Goal: Task Accomplishment & Management: Complete application form

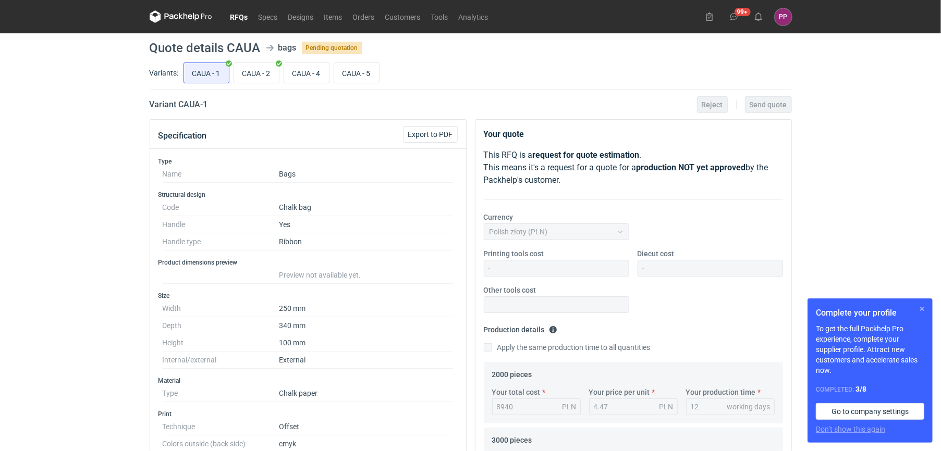
click at [921, 307] on button "button" at bounding box center [922, 309] width 13 height 13
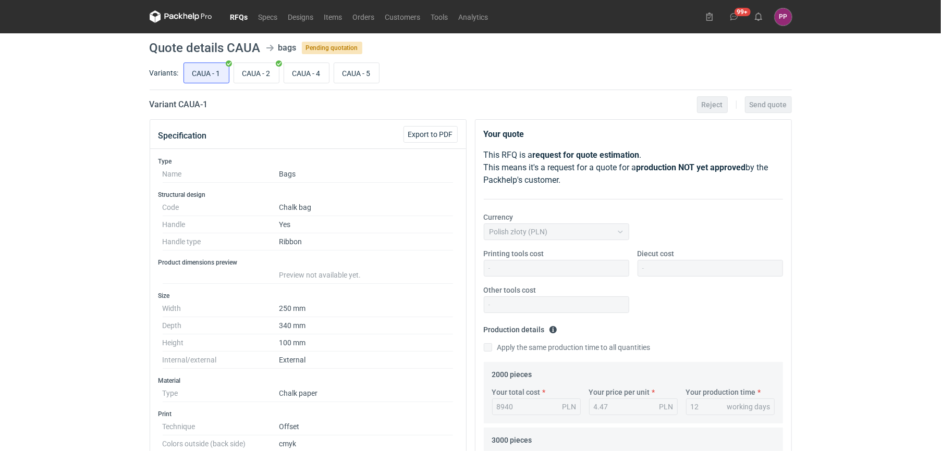
scroll to position [2537, 0]
click at [307, 74] on input "CAUA - 4" at bounding box center [306, 73] width 45 height 20
radio input "true"
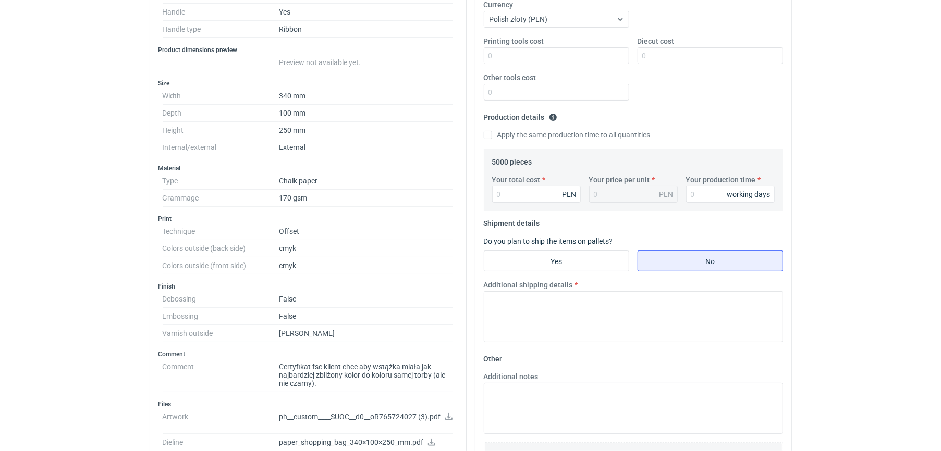
scroll to position [211, 0]
click at [547, 199] on input "Your total cost" at bounding box center [536, 196] width 89 height 17
type input "28"
type input "0.01"
type input "2856"
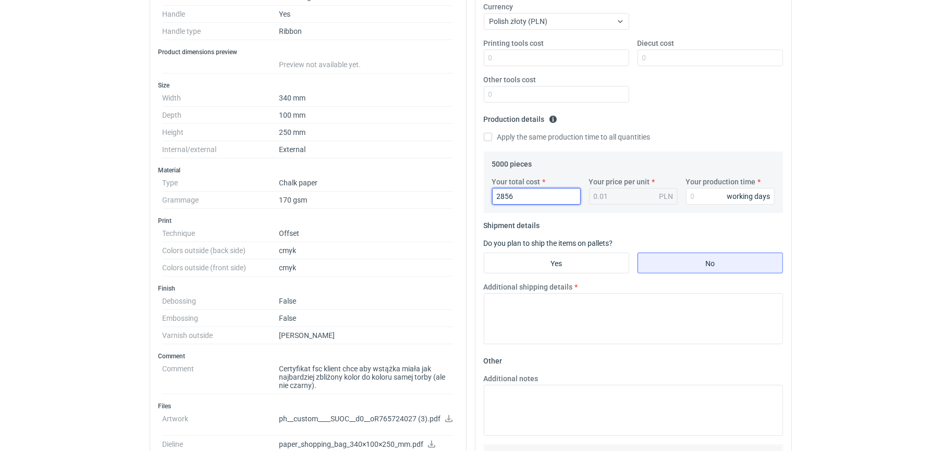
type input "0.57"
type input "28560"
type input "5.71"
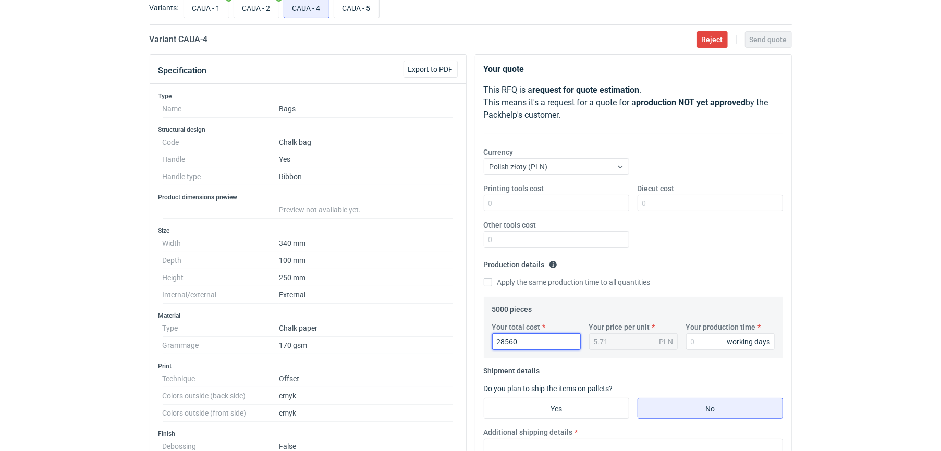
scroll to position [31, 0]
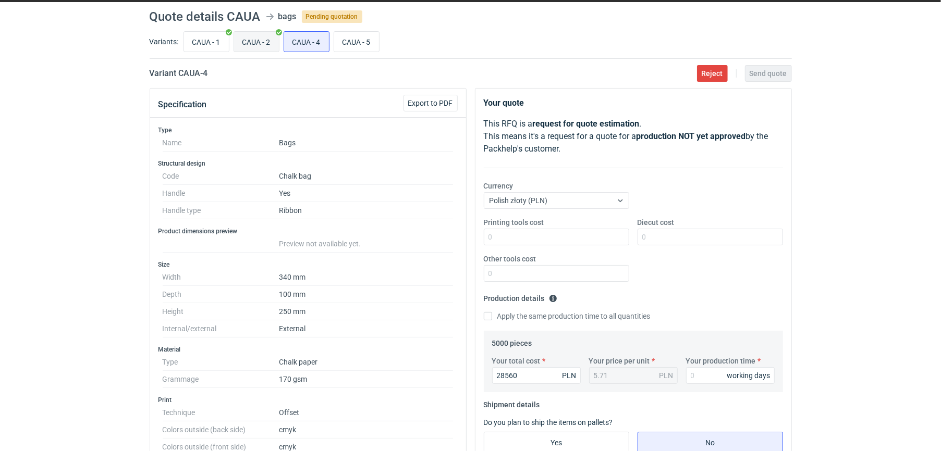
click at [267, 33] on input "CAUA - 2" at bounding box center [256, 42] width 45 height 20
radio input "true"
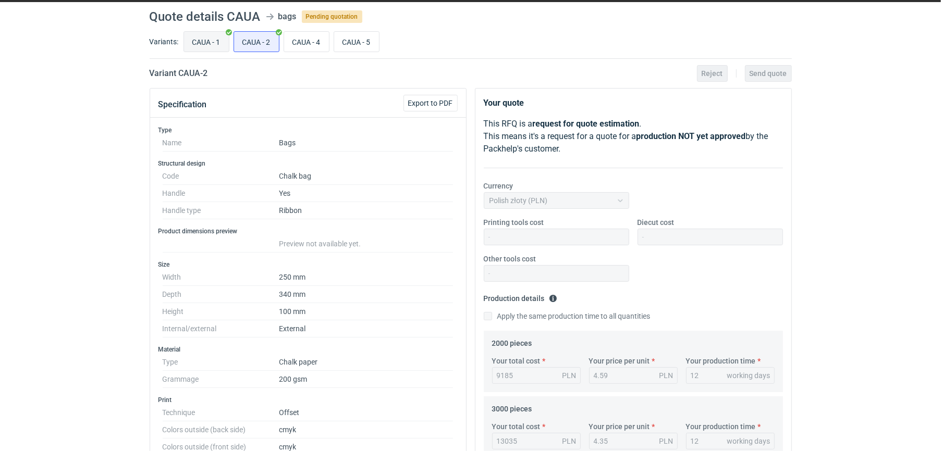
click at [209, 42] on input "CAUA - 1" at bounding box center [206, 42] width 45 height 20
radio input "true"
click at [249, 46] on input "CAUA - 2" at bounding box center [256, 42] width 45 height 20
radio input "true"
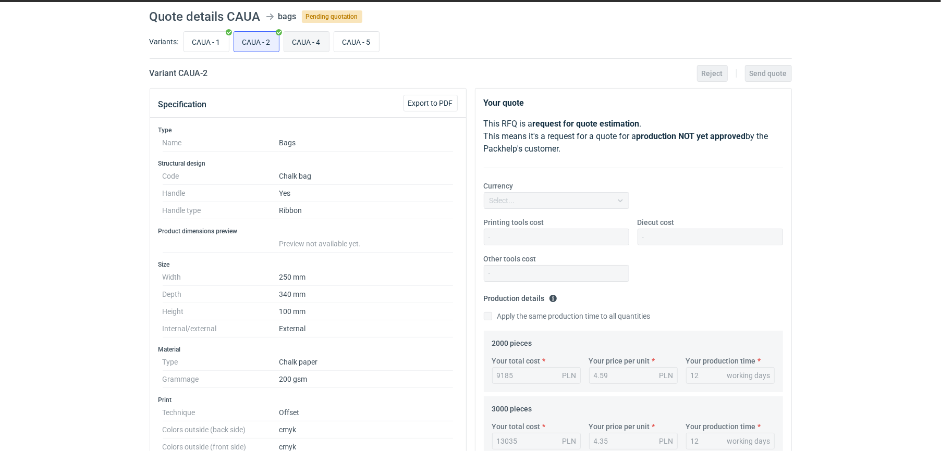
click at [305, 46] on input "CAUA - 4" at bounding box center [306, 42] width 45 height 20
radio input "true"
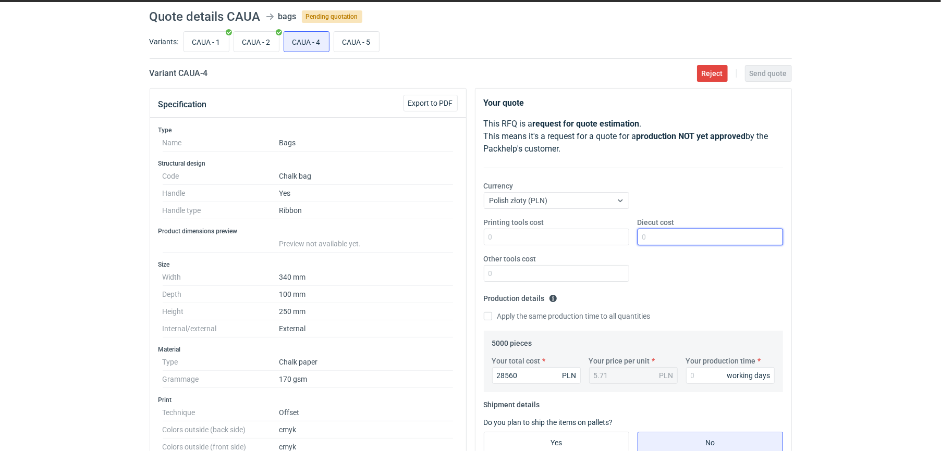
click at [661, 234] on input "Diecut cost" at bounding box center [709, 237] width 145 height 17
type input "800"
click at [578, 234] on input "Printing tools cost" at bounding box center [556, 237] width 145 height 17
type input "0"
type input "-"
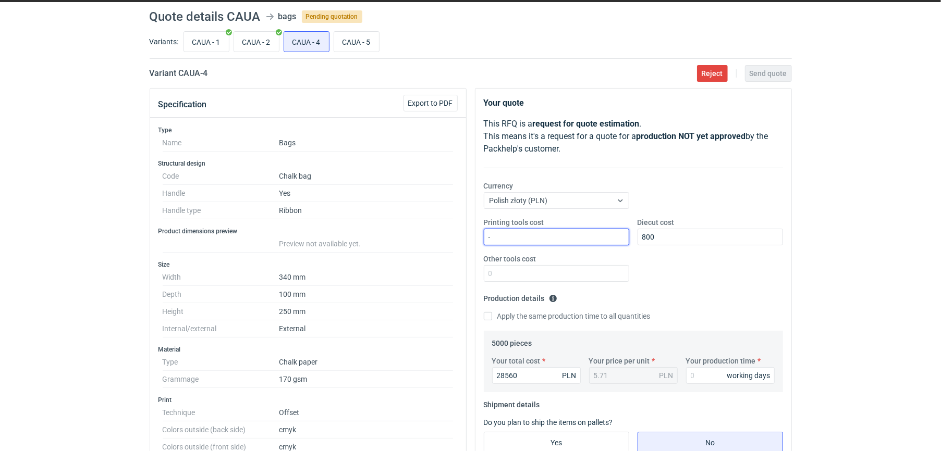
click at [519, 244] on input "-" at bounding box center [556, 237] width 145 height 17
type input "0"
click at [489, 274] on input "Other tools cost" at bounding box center [556, 273] width 145 height 17
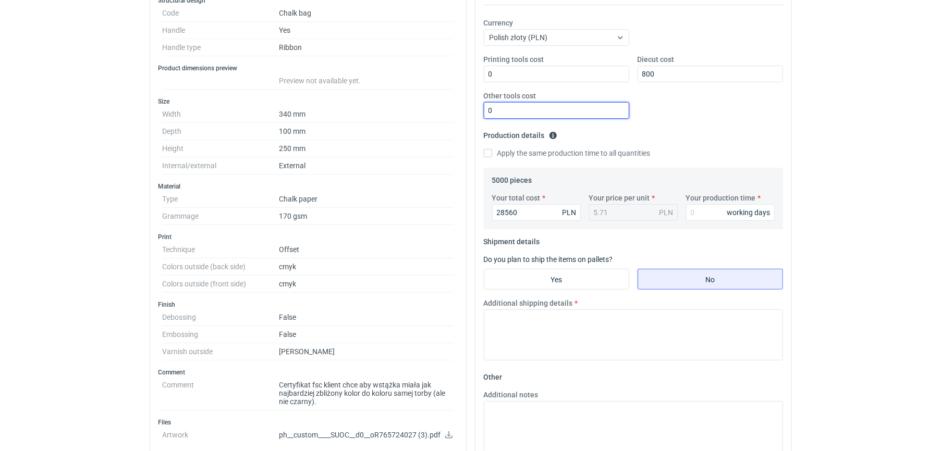
scroll to position [200, 0]
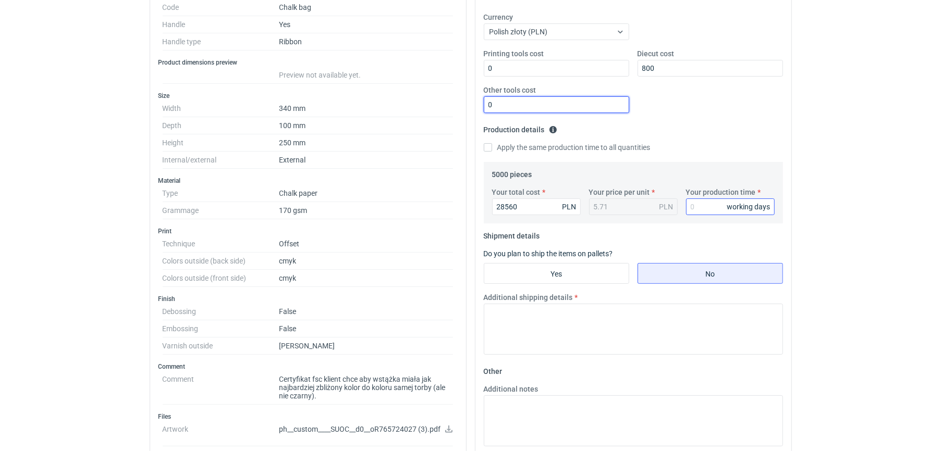
type input "0"
click at [700, 205] on input "Your production time" at bounding box center [730, 207] width 89 height 17
type input "10"
click at [595, 272] on input "Yes" at bounding box center [556, 274] width 144 height 20
radio input "true"
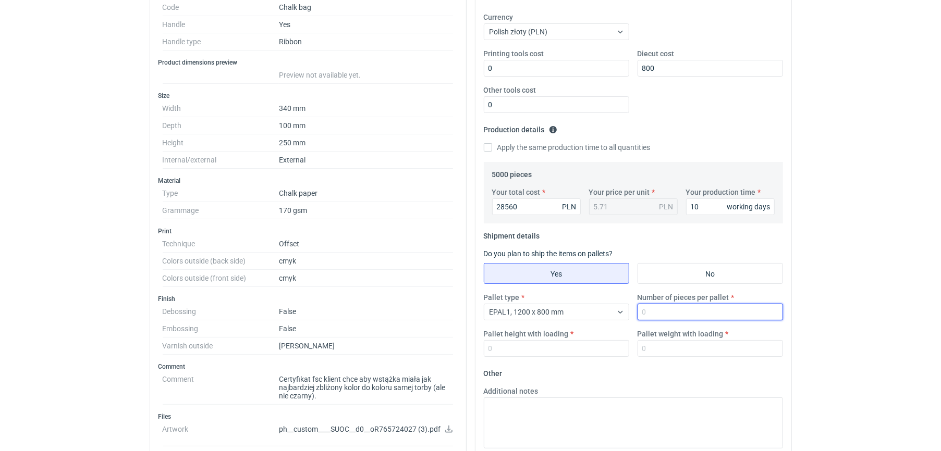
click at [647, 313] on input "Number of pieces per pallet" at bounding box center [709, 312] width 145 height 17
type input "1700"
click at [591, 351] on input "Pallet height with loading" at bounding box center [556, 348] width 145 height 17
type input "1"
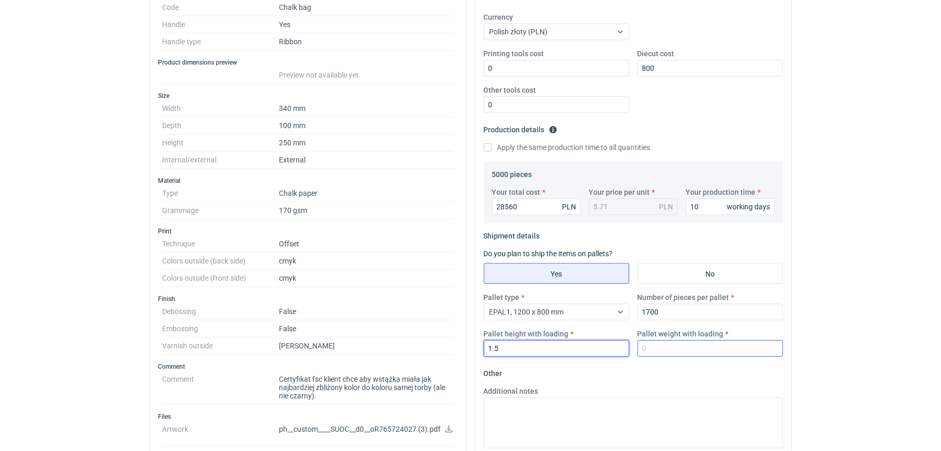
type input "1.5"
click at [660, 348] on input "Pallet weight with loading" at bounding box center [709, 348] width 145 height 17
type input "280"
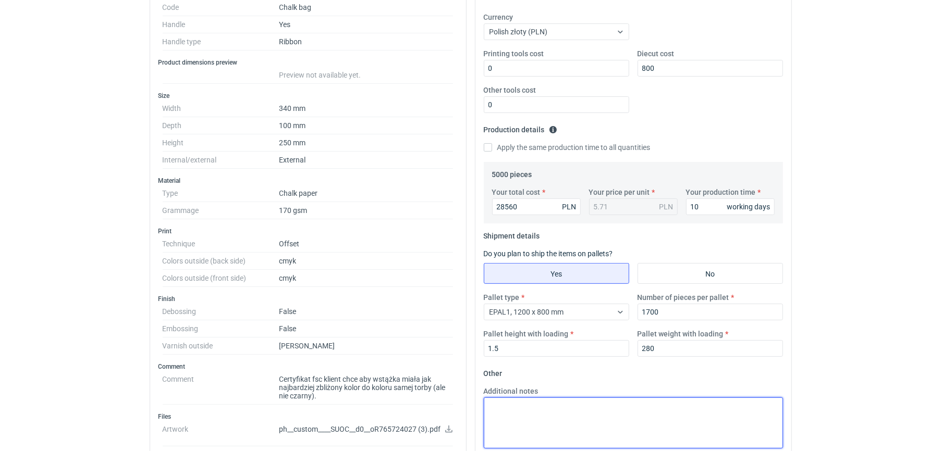
click at [552, 415] on textarea "Additional notes" at bounding box center [633, 423] width 299 height 51
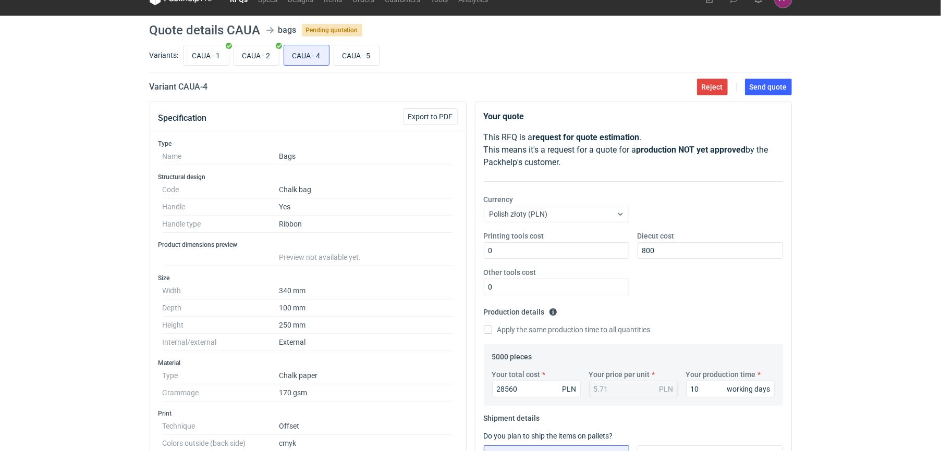
scroll to position [0, 0]
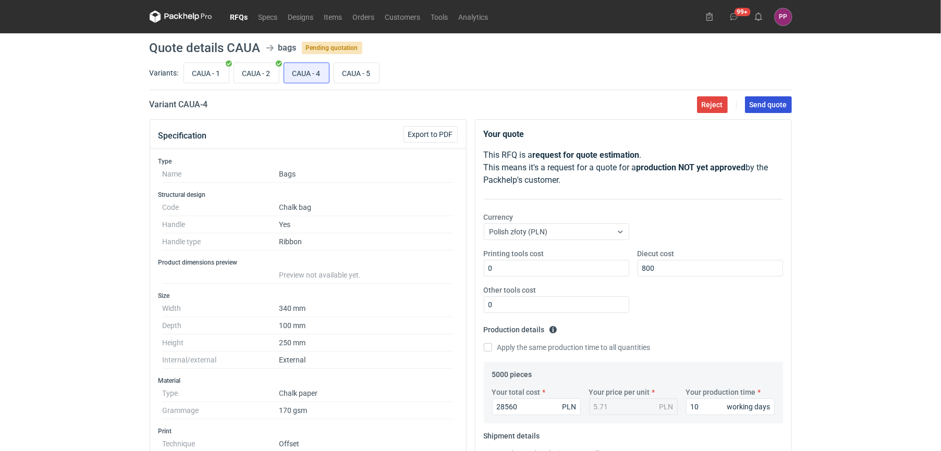
type textarea "dane logistyczne do potwierdzenia czas realizacji jest szacunkowy i należy go p…"
click at [759, 103] on span "Send quote" at bounding box center [768, 104] width 38 height 7
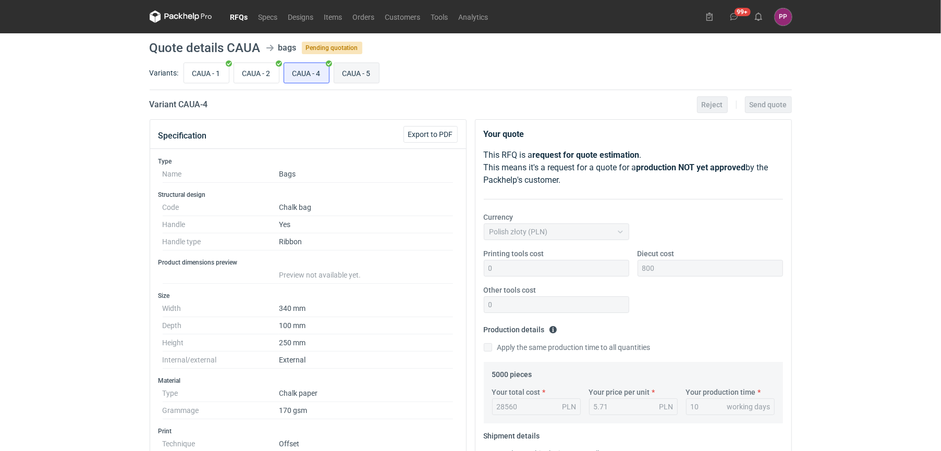
click at [365, 71] on input "CAUA - 5" at bounding box center [356, 73] width 45 height 20
radio input "true"
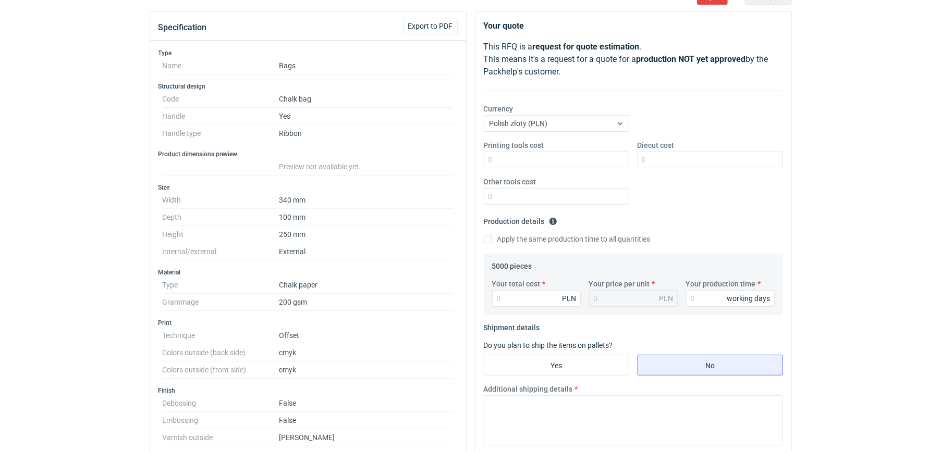
scroll to position [112, 0]
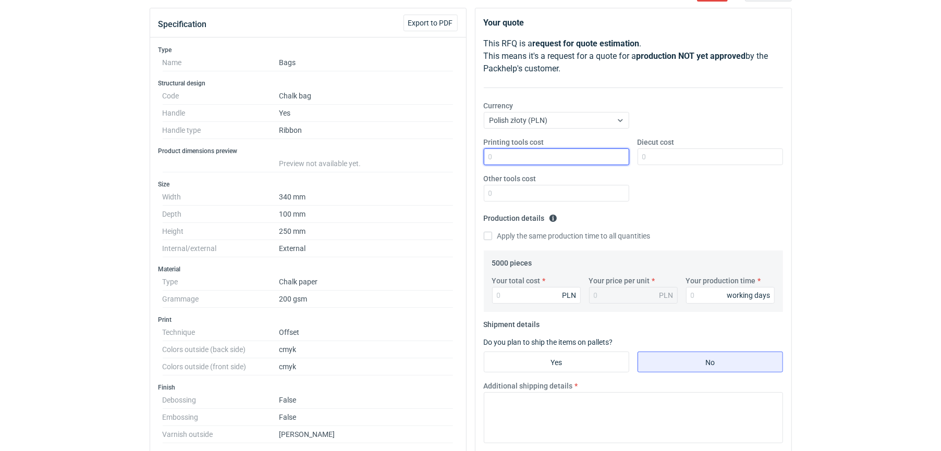
click at [586, 157] on input "Printing tools cost" at bounding box center [556, 157] width 145 height 17
type input "0"
click at [559, 197] on input "Other tools cost" at bounding box center [556, 193] width 145 height 17
type input "0"
click at [672, 154] on input "Diecut cost" at bounding box center [709, 157] width 145 height 17
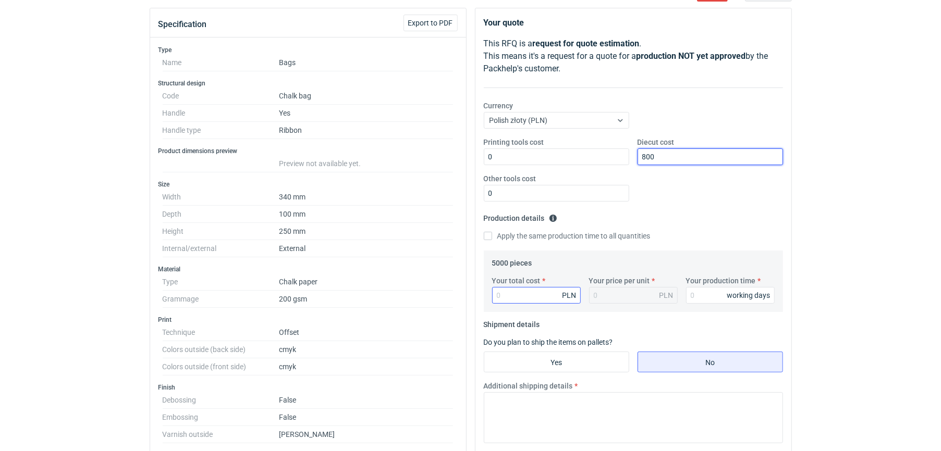
type input "800"
click at [509, 293] on input "Your total cost" at bounding box center [536, 295] width 89 height 17
type input "29"
type input "0.01"
type input "29288"
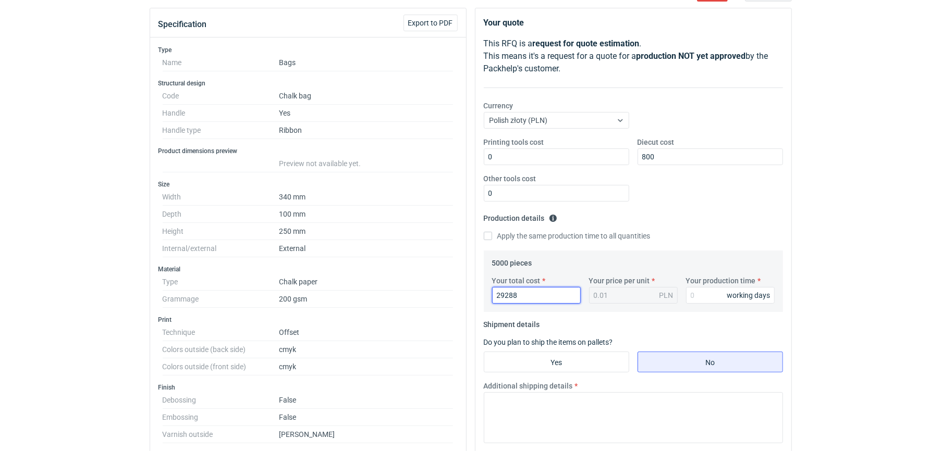
type input "5.86"
type input "29288"
click at [704, 301] on input "Your production time" at bounding box center [730, 295] width 89 height 17
type input "10"
click at [576, 370] on input "Yes" at bounding box center [556, 362] width 144 height 20
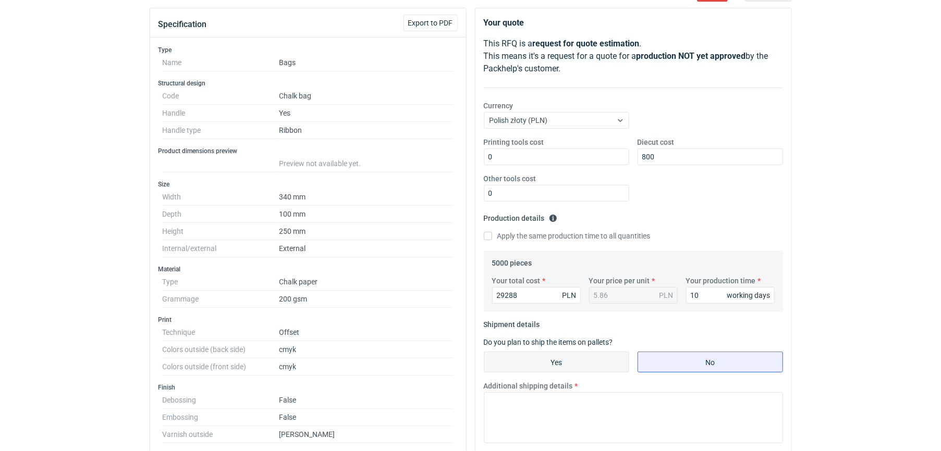
radio input "true"
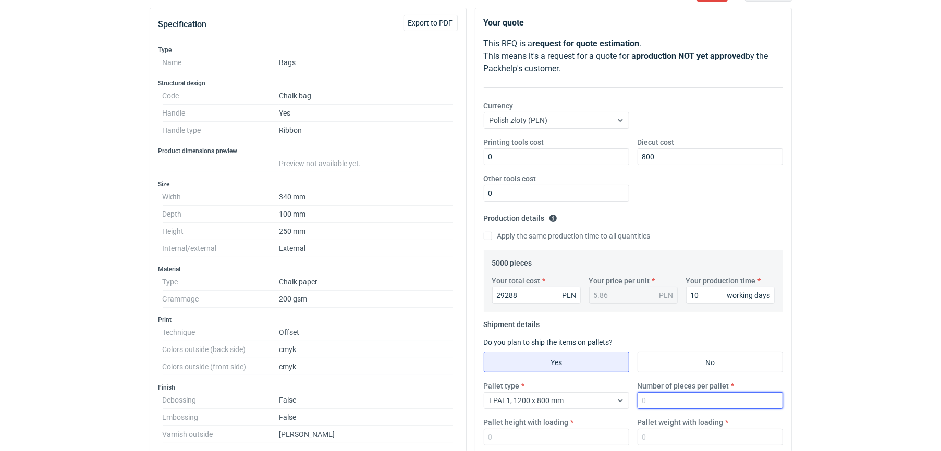
click at [647, 405] on input "Number of pieces per pallet" at bounding box center [709, 400] width 145 height 17
type input "1700"
click at [597, 445] on input "Pallet height with loading" at bounding box center [556, 437] width 145 height 17
type input "1"
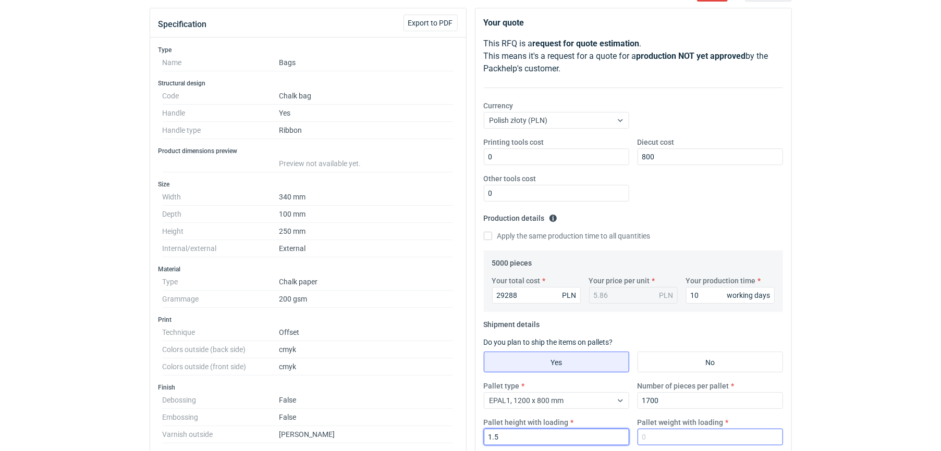
type input "1.5"
click at [734, 432] on input "Pallet weight with loading" at bounding box center [709, 437] width 145 height 17
type input "280"
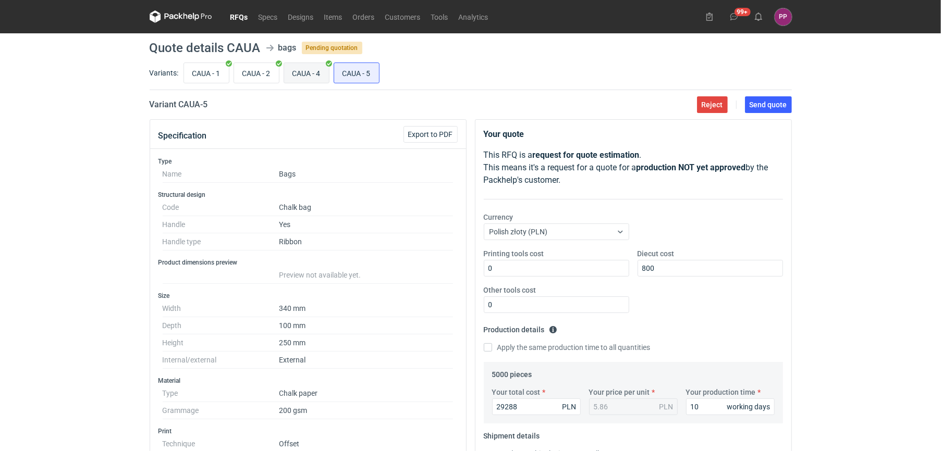
click at [314, 65] on input "CAUA - 4" at bounding box center [306, 73] width 45 height 20
radio input "true"
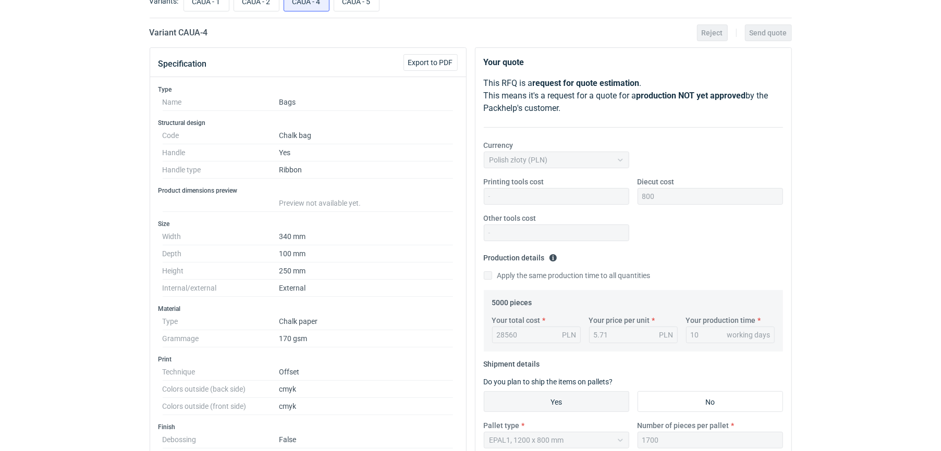
scroll to position [54, 0]
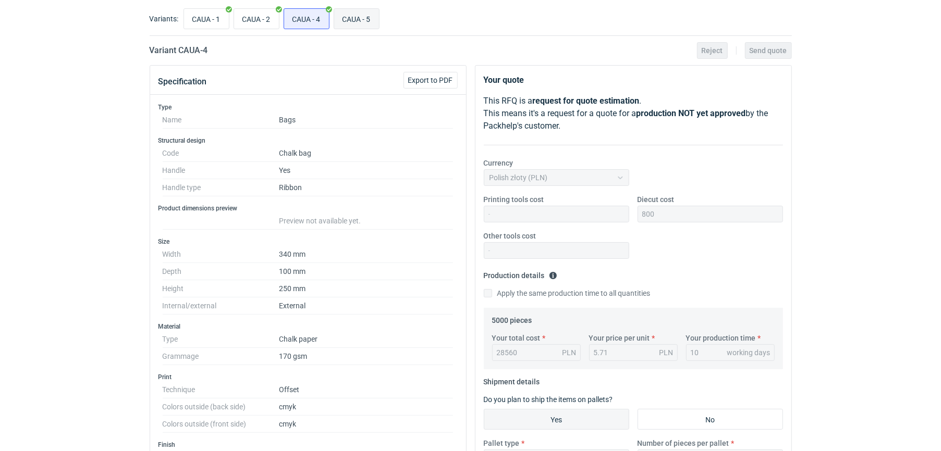
click at [361, 20] on input "CAUA - 5" at bounding box center [356, 19] width 45 height 20
radio input "true"
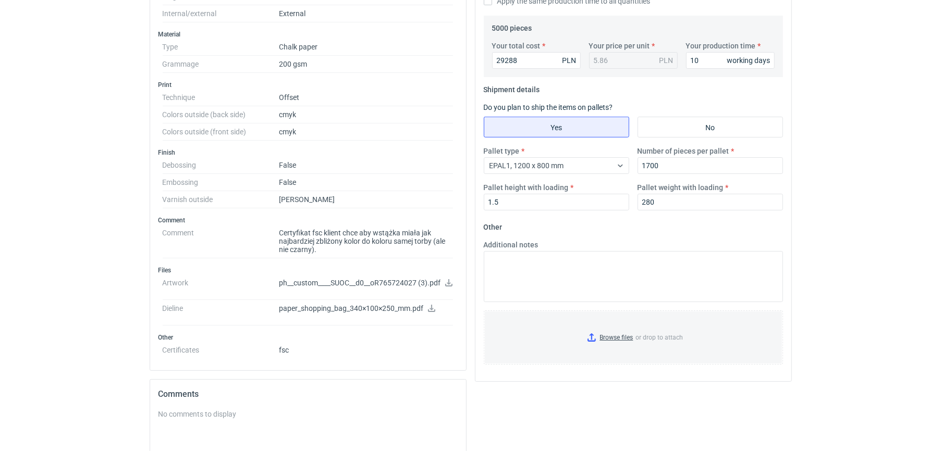
scroll to position [455, 0]
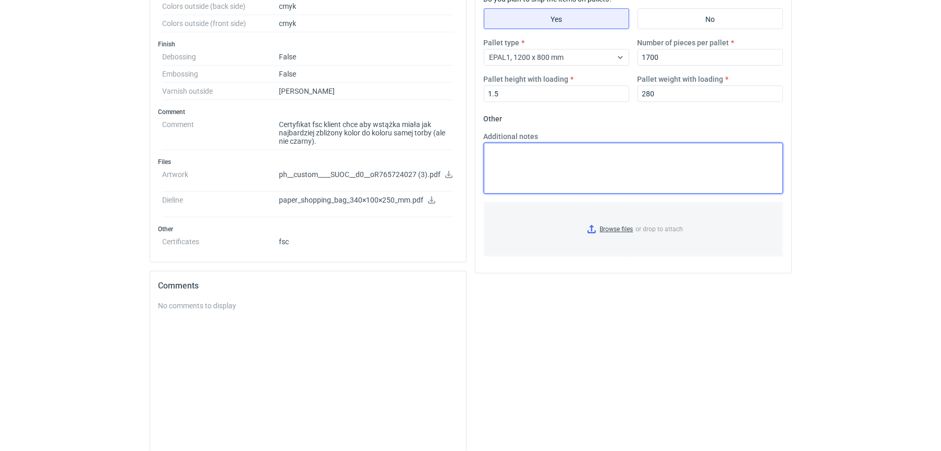
click at [579, 165] on textarea "Additional notes" at bounding box center [633, 168] width 299 height 51
paste textarea "dane logistyczne do potwierdzenia czas realizacji jest szacunkowy i należy go p…"
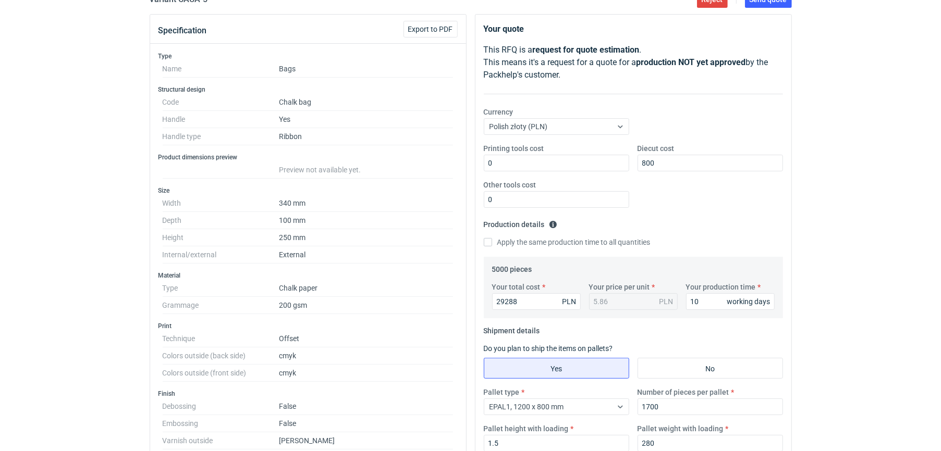
scroll to position [93, 0]
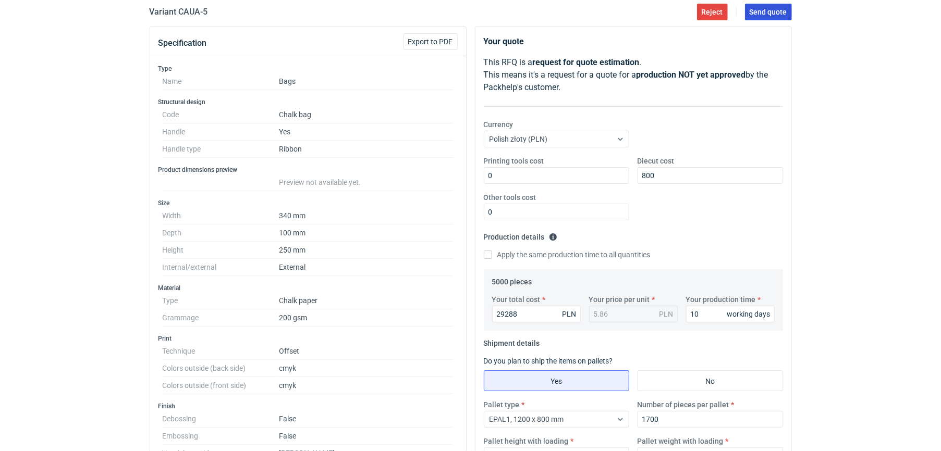
type textarea "dane logistyczne do potwierdzenia czas realizacji jest szacunkowy i należy go p…"
click at [770, 13] on span "Send quote" at bounding box center [768, 11] width 38 height 7
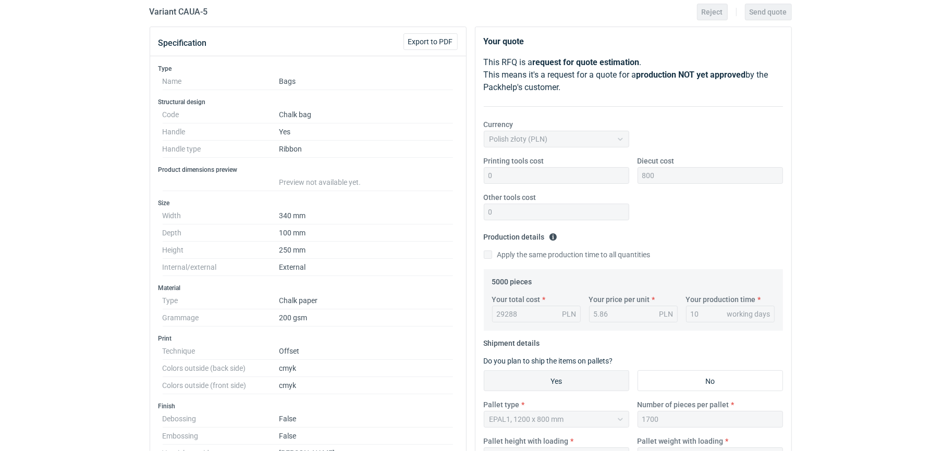
scroll to position [0, 0]
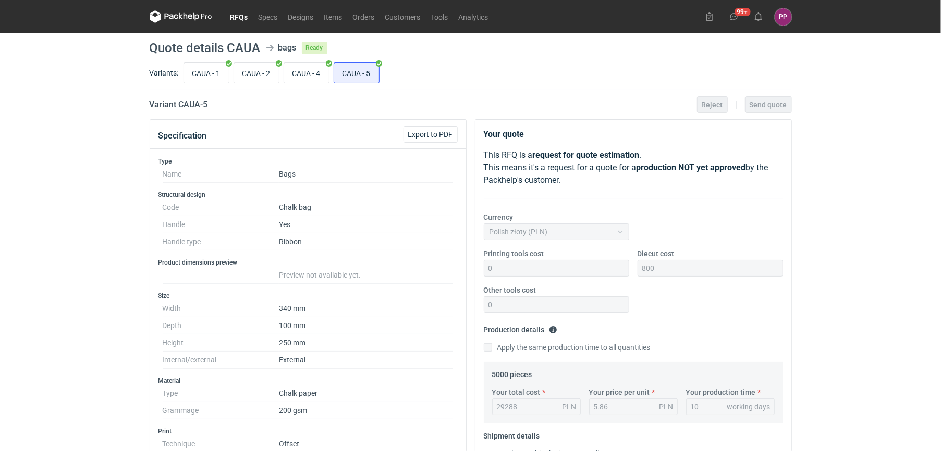
click at [232, 14] on link "RFQs" at bounding box center [239, 16] width 28 height 13
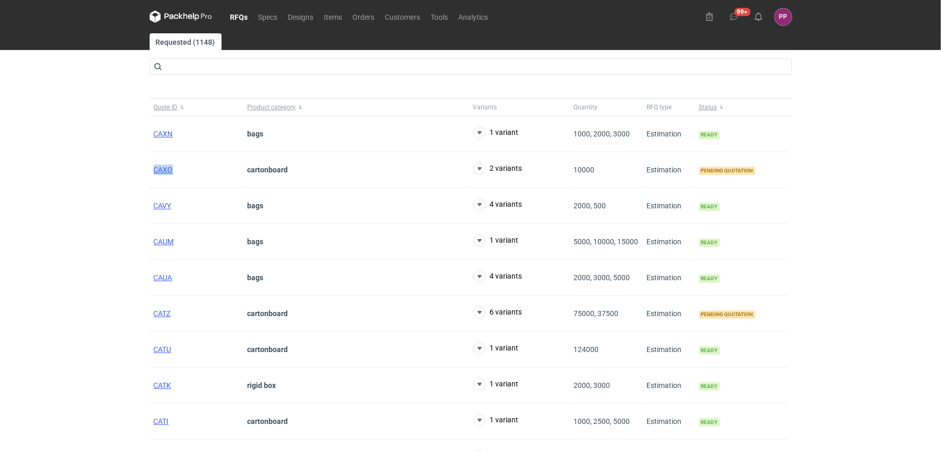
drag, startPoint x: 180, startPoint y: 171, endPoint x: 146, endPoint y: 172, distance: 34.4
click at [146, 172] on main "Requested (1148) Quote ID Product category Variants Quantity RFQ type Status CA…" at bounding box center [470, 271] width 650 height 476
copy span "CAXO"
click at [160, 315] on span "CATZ" at bounding box center [162, 314] width 17 height 8
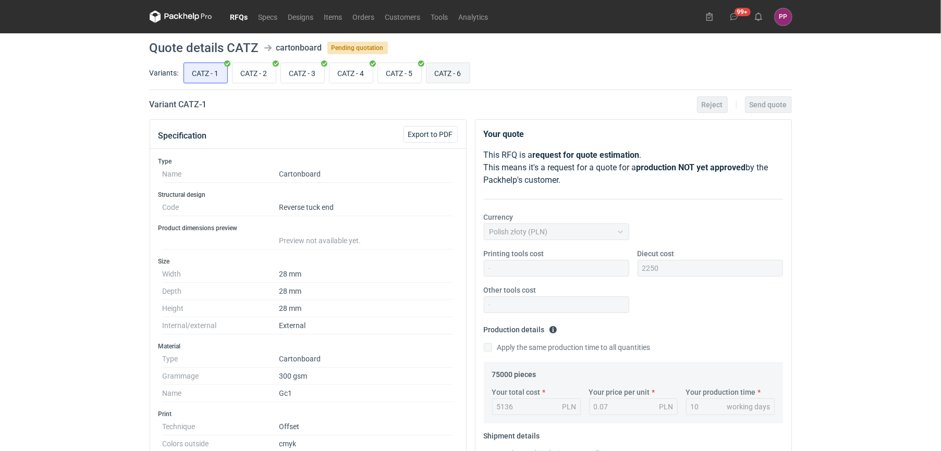
scroll to position [142, 0]
click at [455, 69] on input "CATZ - 6" at bounding box center [447, 73] width 43 height 20
radio input "true"
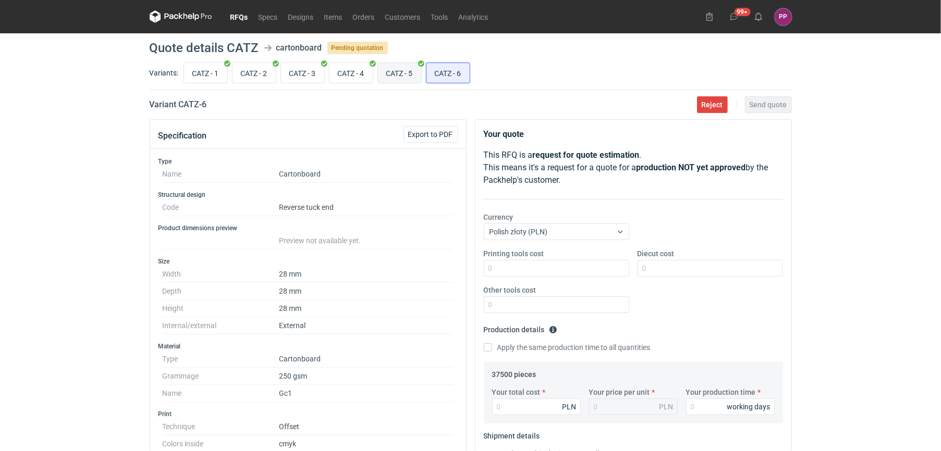
click at [417, 71] on input "CATZ - 5" at bounding box center [399, 73] width 43 height 20
radio input "true"
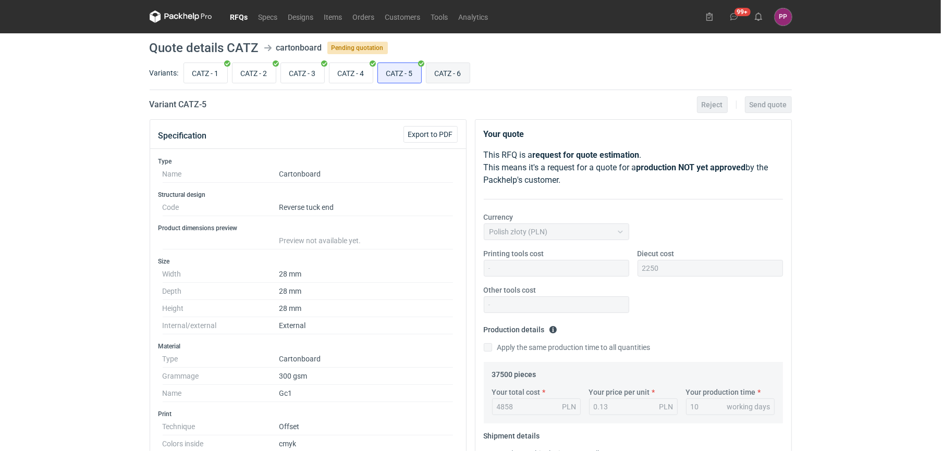
click at [457, 69] on input "CATZ - 6" at bounding box center [447, 73] width 43 height 20
radio input "true"
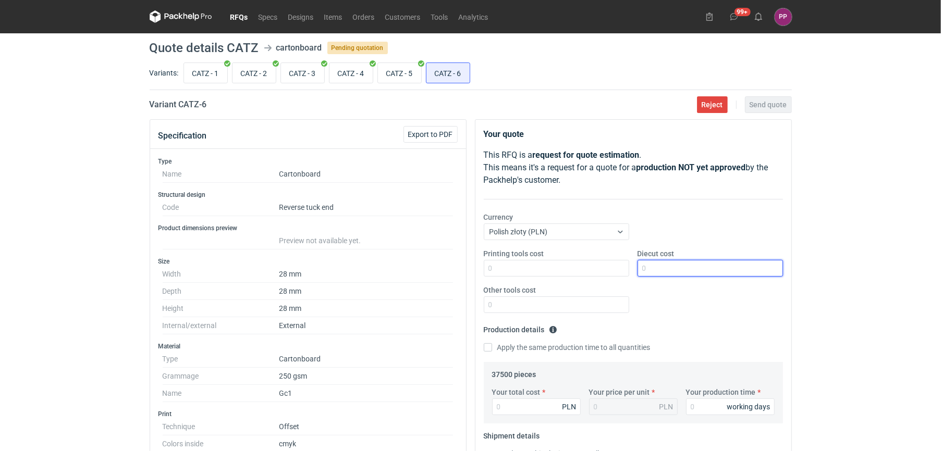
click at [647, 267] on input "Diecut cost" at bounding box center [709, 268] width 145 height 17
type input "2250"
click at [600, 274] on input "Printing tools cost" at bounding box center [556, 268] width 145 height 17
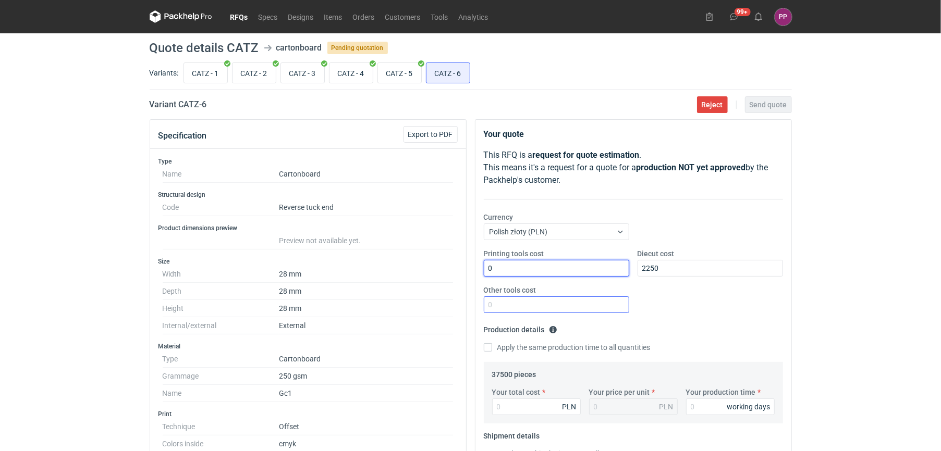
type input "0"
click at [536, 310] on input "Other tools cost" at bounding box center [556, 304] width 145 height 17
type input "0"
click at [397, 80] on input "CATZ - 5" at bounding box center [399, 73] width 43 height 20
radio input "true"
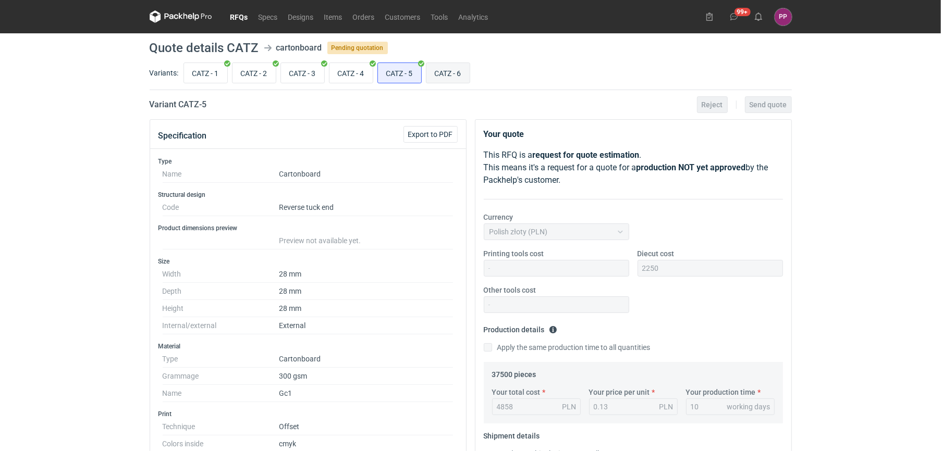
click at [455, 80] on input "CATZ - 6" at bounding box center [447, 73] width 43 height 20
radio input "true"
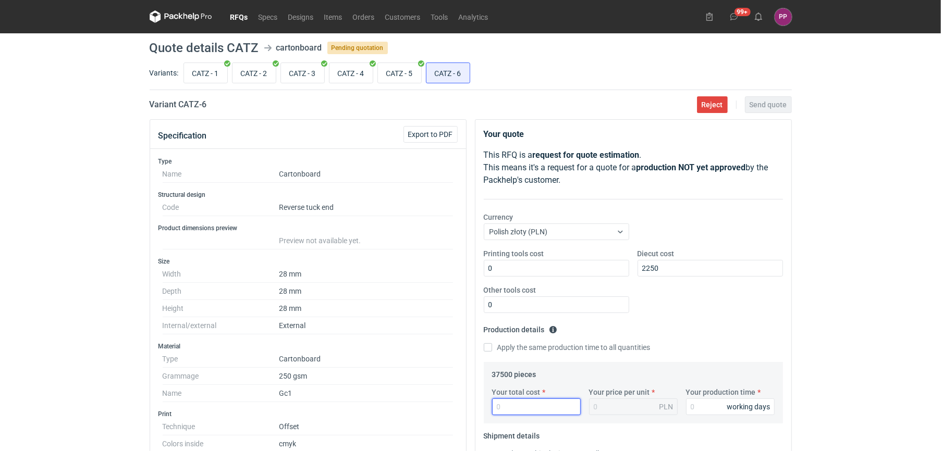
click at [533, 403] on input "Your total cost" at bounding box center [536, 407] width 89 height 17
type input "4500"
type input "0.12"
type input "4500"
click at [699, 401] on input "Your production time" at bounding box center [730, 407] width 89 height 17
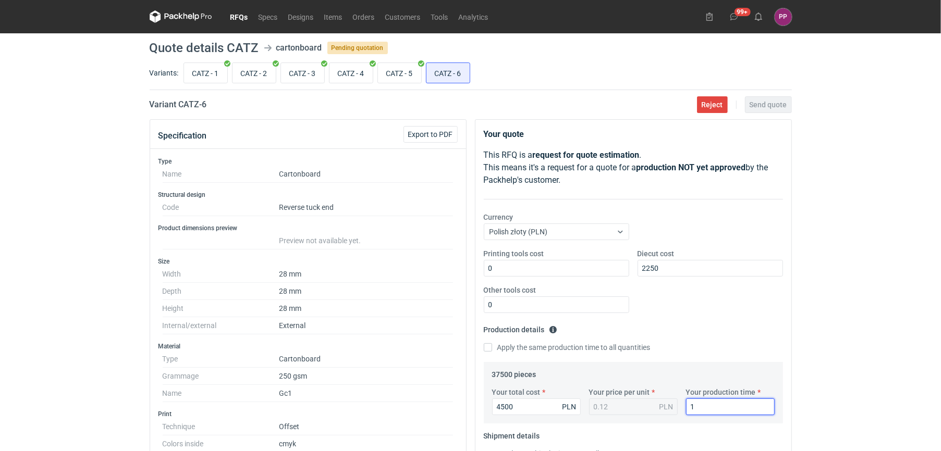
type input "10"
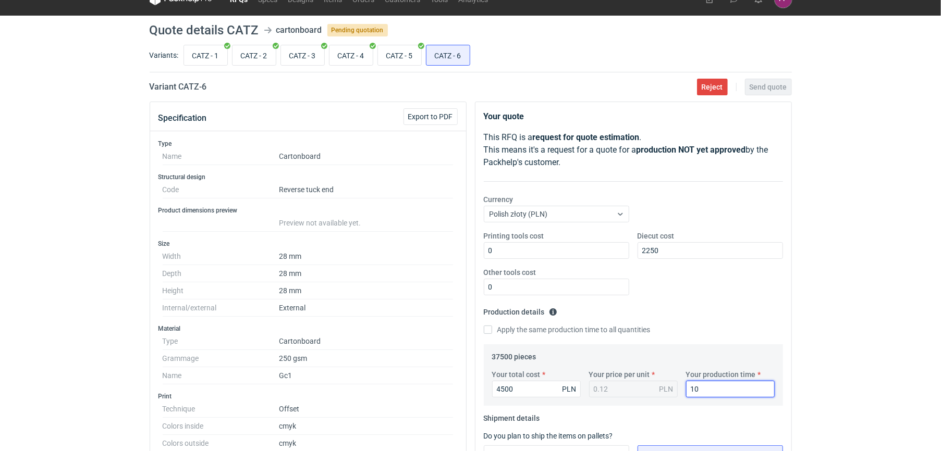
scroll to position [19, 0]
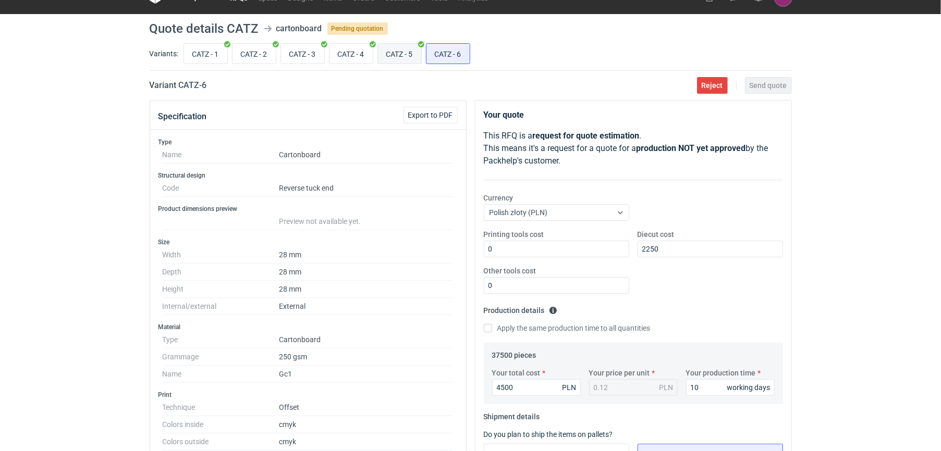
click at [394, 55] on input "CATZ - 5" at bounding box center [399, 54] width 43 height 20
radio input "true"
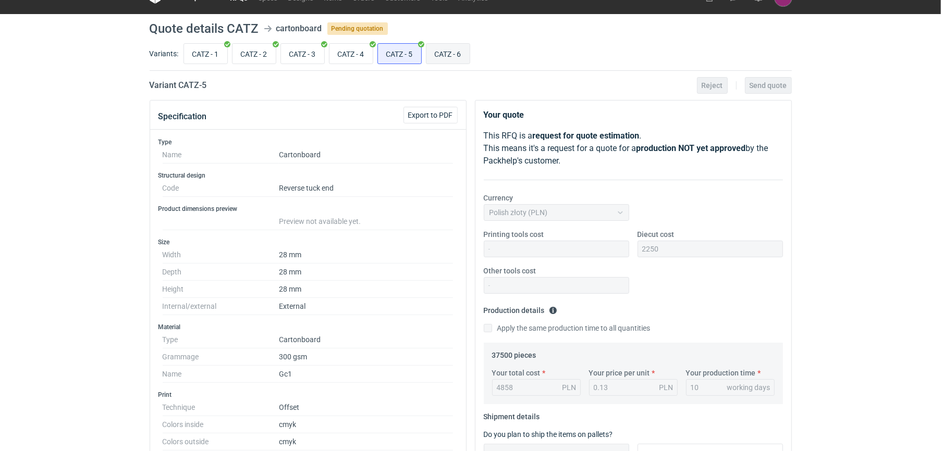
click at [455, 50] on input "CATZ - 6" at bounding box center [447, 54] width 43 height 20
radio input "true"
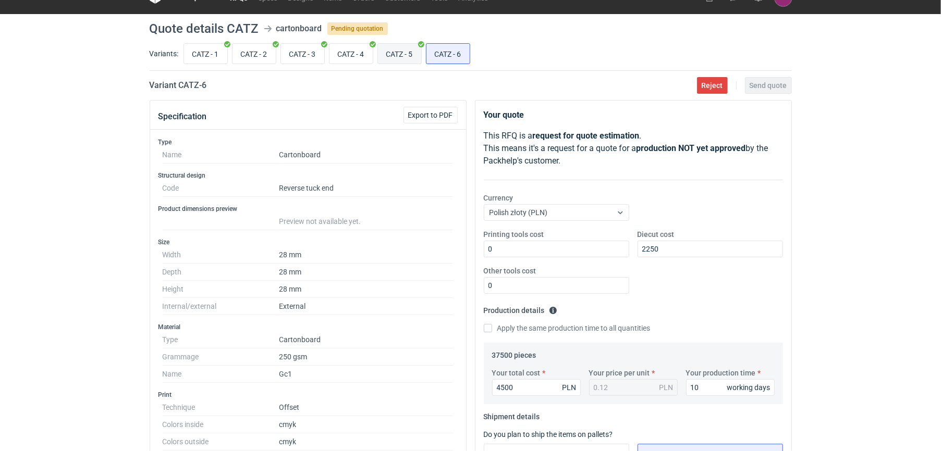
click at [411, 49] on input "CATZ - 5" at bounding box center [399, 54] width 43 height 20
radio input "true"
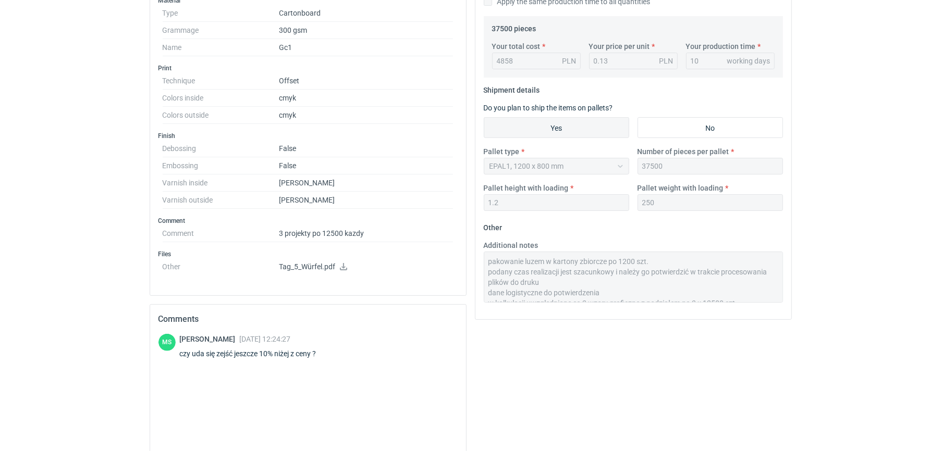
click at [439, 239] on div "Specification Export to PDF Type Name Cartonboard Structural design Code Revers…" at bounding box center [470, 163] width 650 height 781
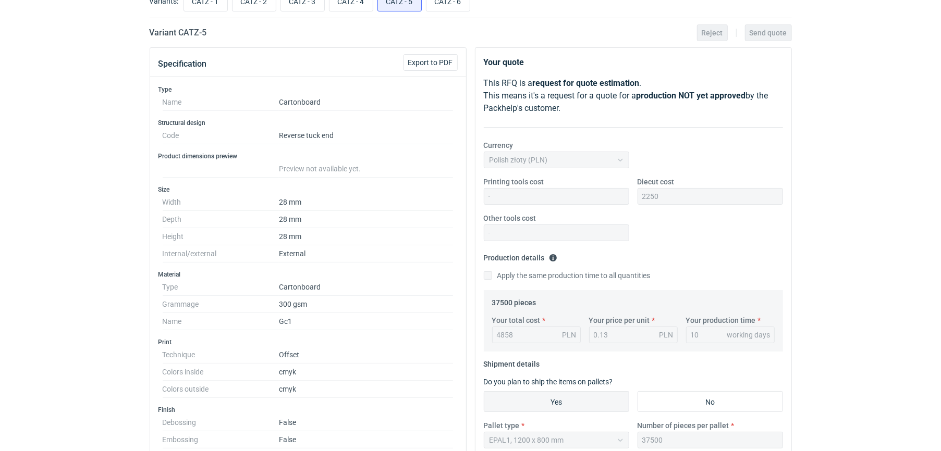
scroll to position [64, 0]
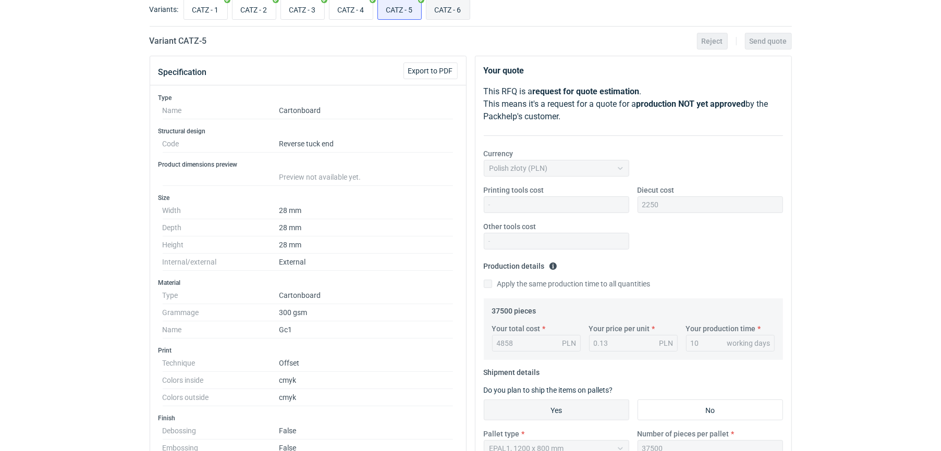
click at [457, 15] on input "CATZ - 6" at bounding box center [447, 9] width 43 height 20
radio input "true"
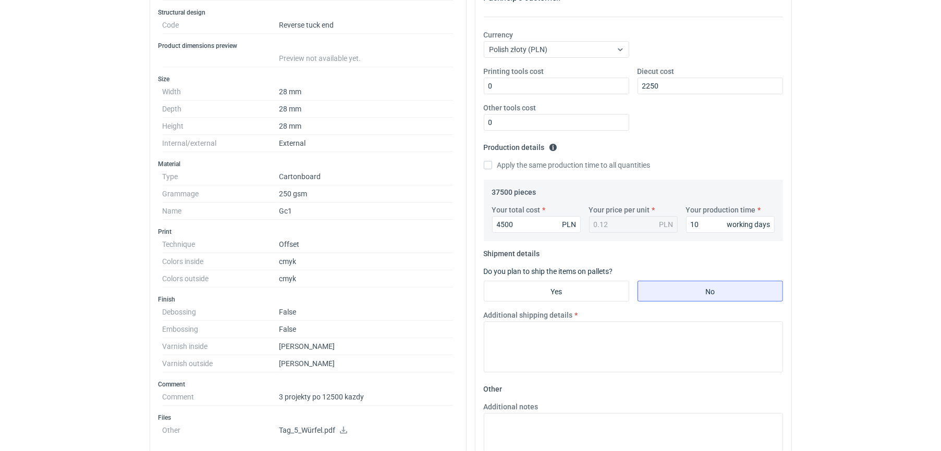
scroll to position [194, 0]
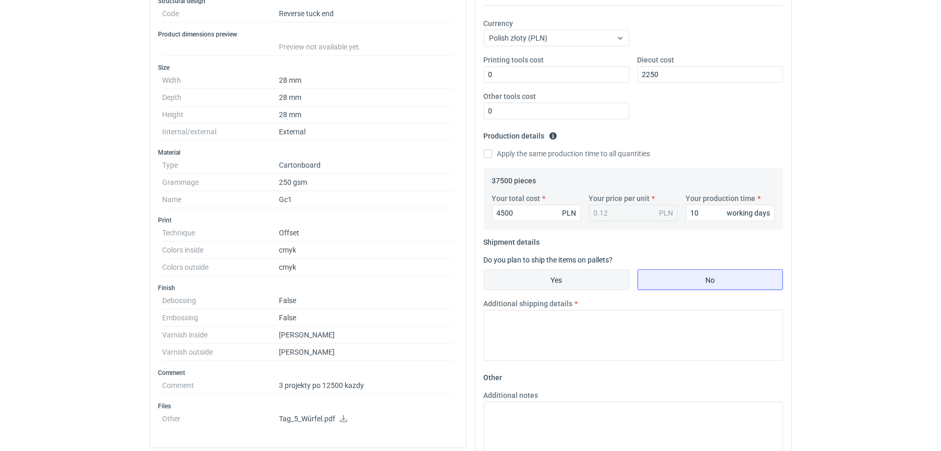
click at [609, 282] on input "Yes" at bounding box center [556, 280] width 144 height 20
radio input "true"
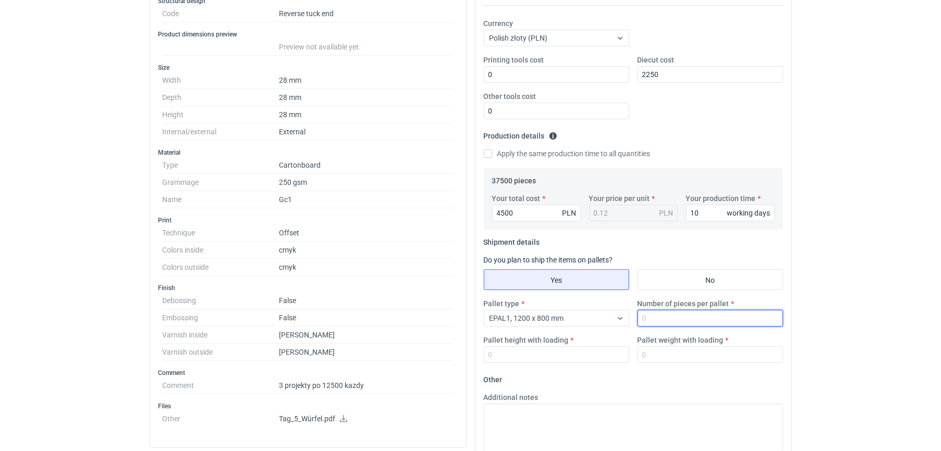
click at [650, 315] on input "Number of pieces per pallet" at bounding box center [709, 318] width 145 height 17
type input "37500"
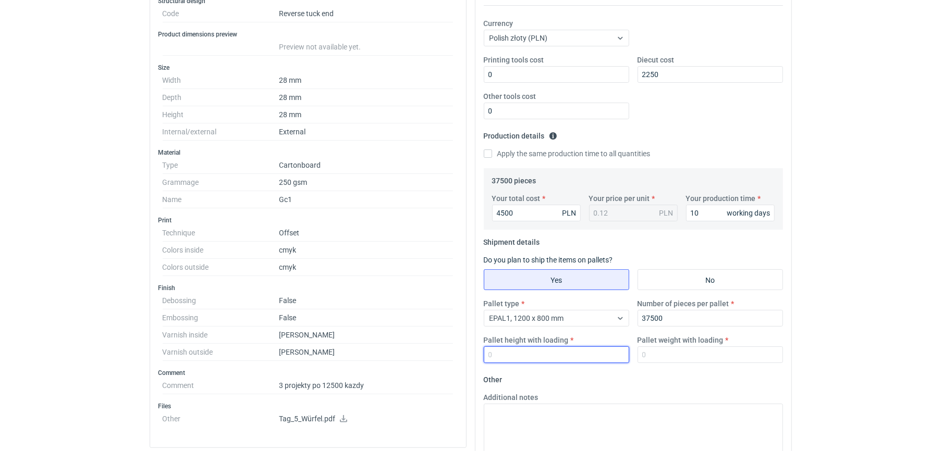
click at [585, 354] on input "Pallet height with loading" at bounding box center [556, 355] width 145 height 17
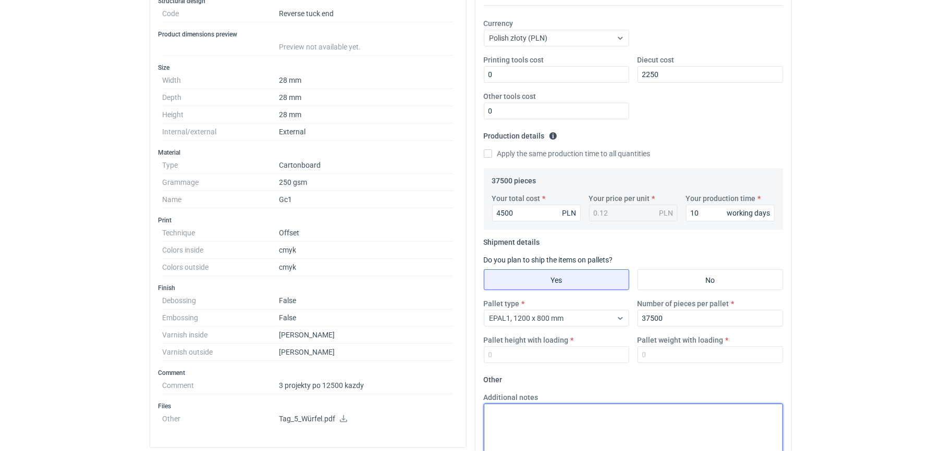
click at [534, 434] on textarea "Additional notes" at bounding box center [633, 429] width 299 height 51
paste textarea "pakowanie luzem w kartony zbiorcze po 1200 szt. podany czas realizacji jest sza…"
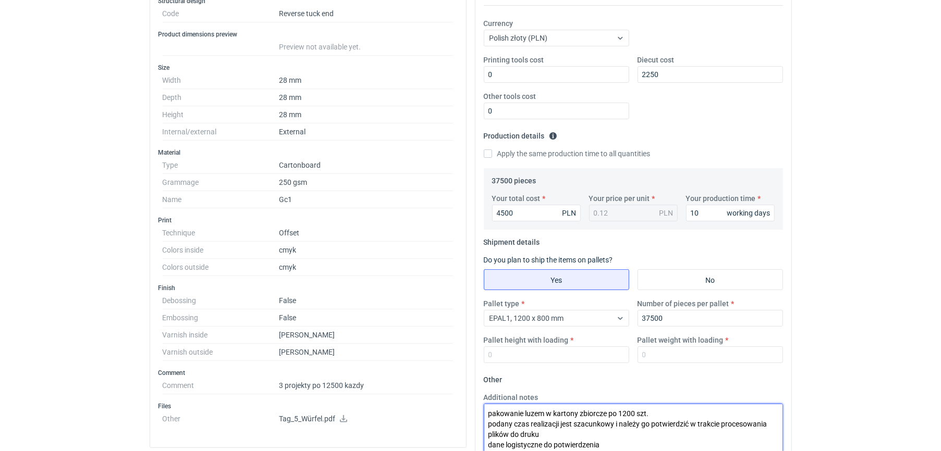
type textarea "pakowanie luzem w kartony zbiorcze po 1200 szt. podany czas realizacji jest sza…"
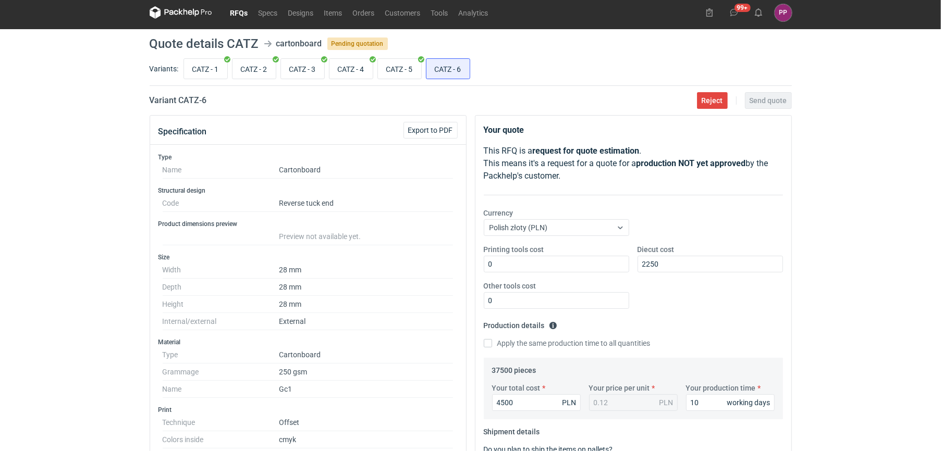
scroll to position [0, 0]
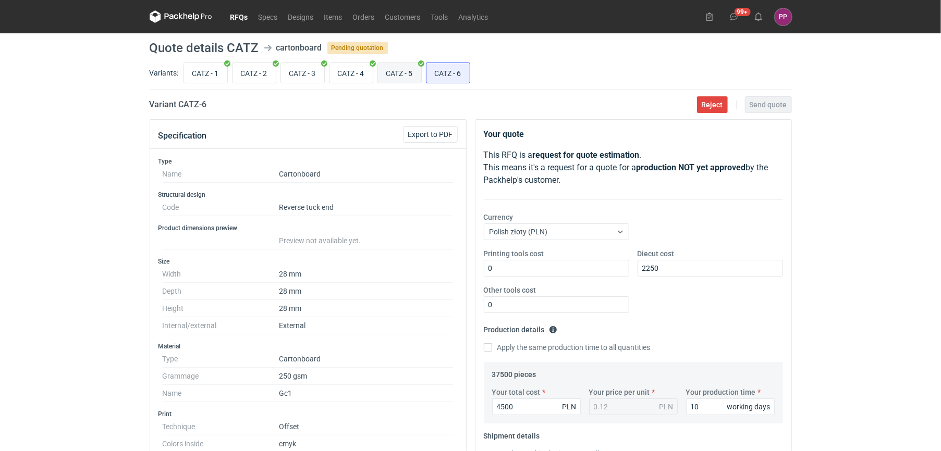
click at [398, 80] on input "CATZ - 5" at bounding box center [399, 73] width 43 height 20
radio input "true"
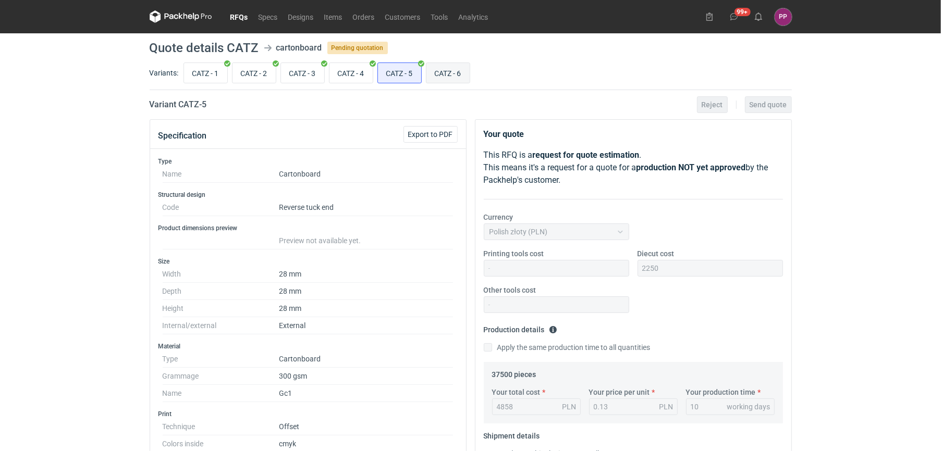
click at [447, 66] on input "CATZ - 6" at bounding box center [447, 73] width 43 height 20
radio input "true"
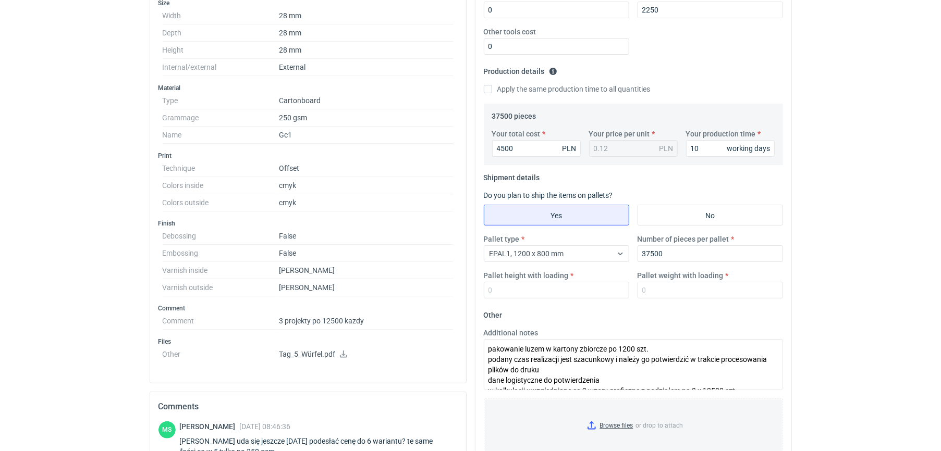
scroll to position [265, 0]
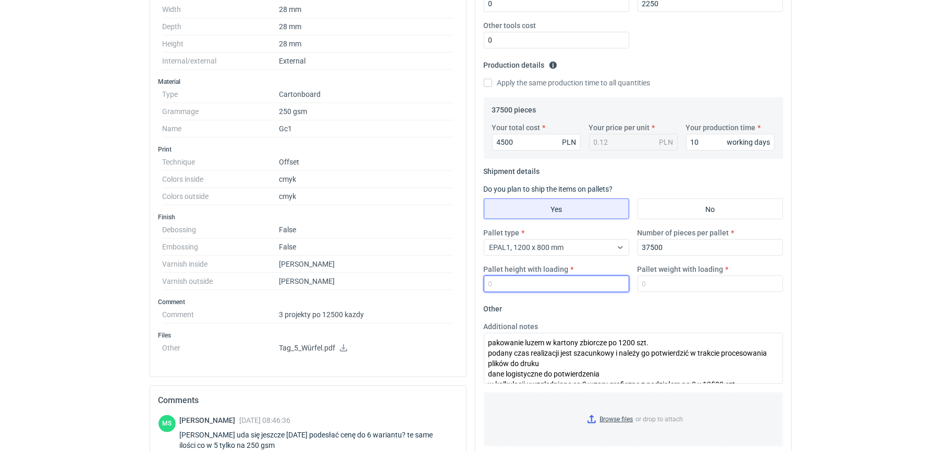
click at [595, 290] on input "Pallet height with loading" at bounding box center [556, 284] width 145 height 17
type input "1.2"
click at [652, 288] on input "Pallet weight with loading" at bounding box center [709, 284] width 145 height 17
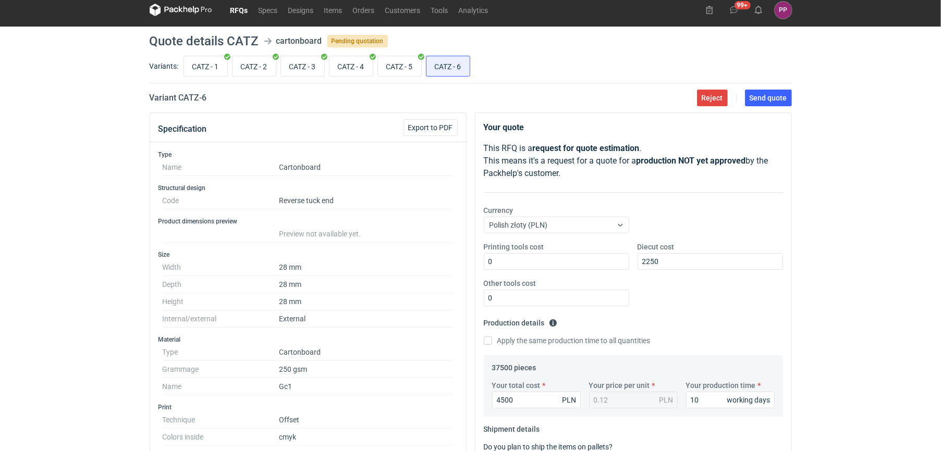
scroll to position [0, 0]
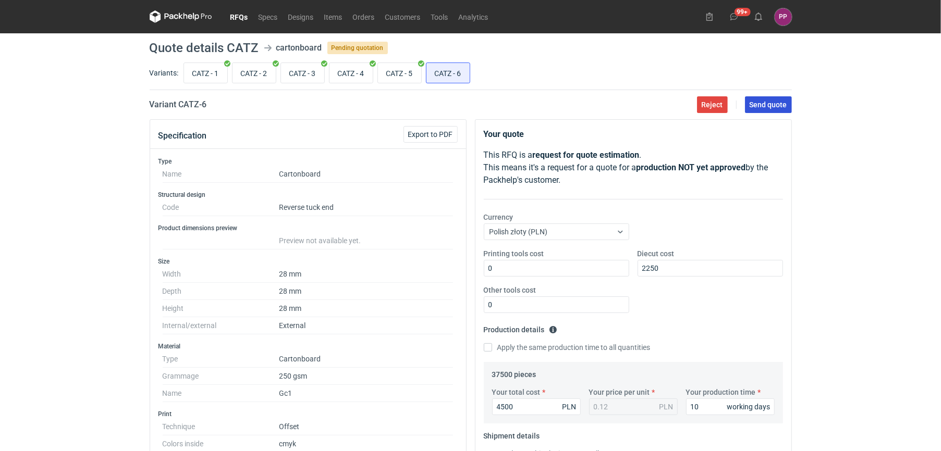
type input "250"
click at [758, 105] on span "Send quote" at bounding box center [768, 104] width 38 height 7
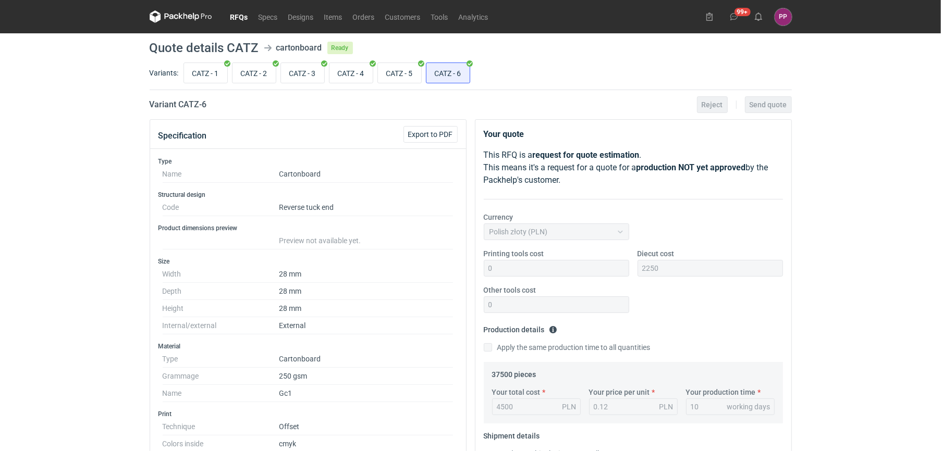
click at [240, 11] on link "RFQs" at bounding box center [239, 16] width 28 height 13
